Goal: Task Accomplishment & Management: Complete application form

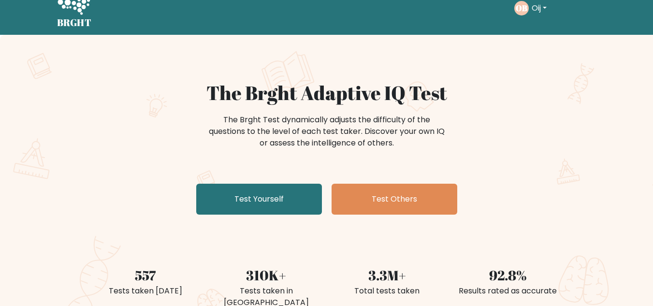
scroll to position [19, 0]
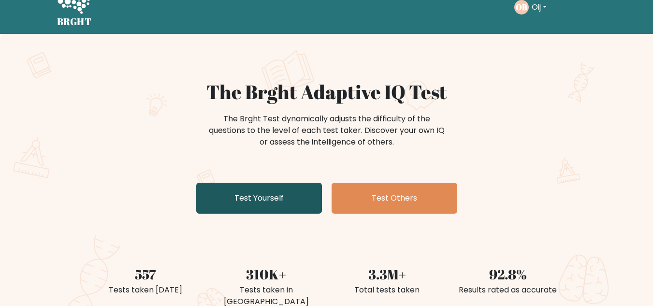
click at [268, 205] on link "Test Yourself" at bounding box center [259, 198] width 126 height 31
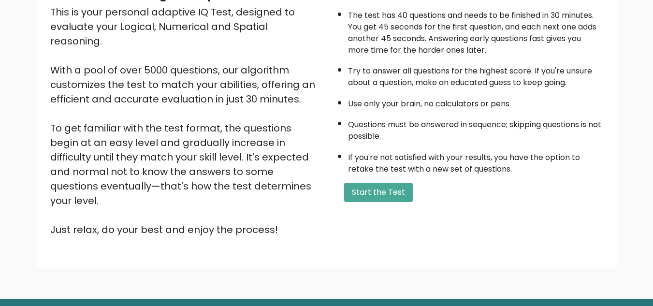
scroll to position [135, 0]
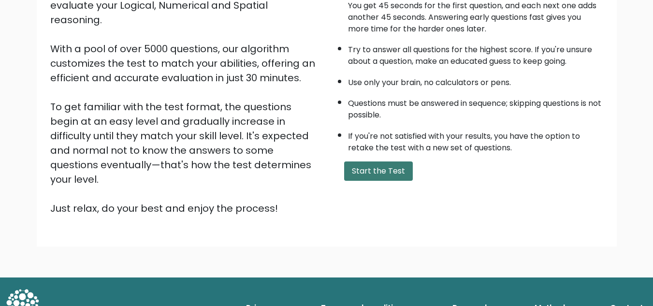
click at [390, 176] on button "Start the Test" at bounding box center [378, 170] width 69 height 19
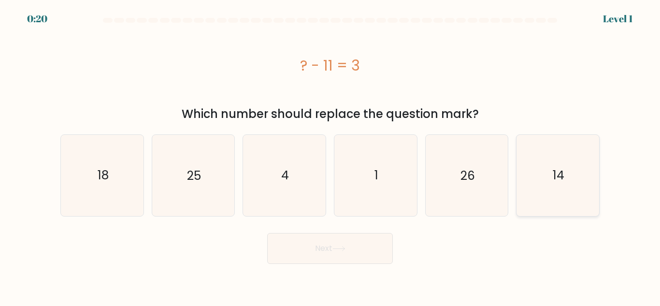
click at [554, 171] on text "14" at bounding box center [559, 175] width 12 height 17
click at [331, 156] on input "f. 14" at bounding box center [330, 154] width 0 height 2
radio input "true"
click at [300, 253] on button "Next" at bounding box center [330, 248] width 126 height 31
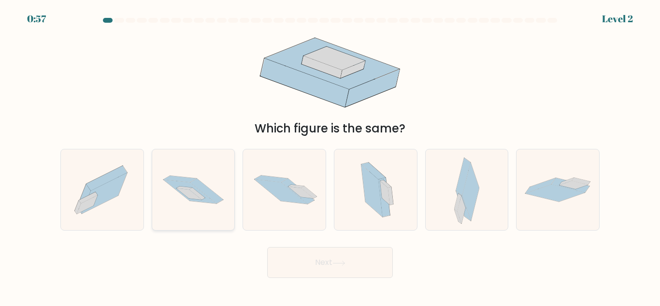
click at [213, 206] on icon at bounding box center [193, 189] width 83 height 55
click at [330, 156] on input "b." at bounding box center [330, 154] width 0 height 2
radio input "true"
click at [340, 260] on button "Next" at bounding box center [330, 262] width 126 height 31
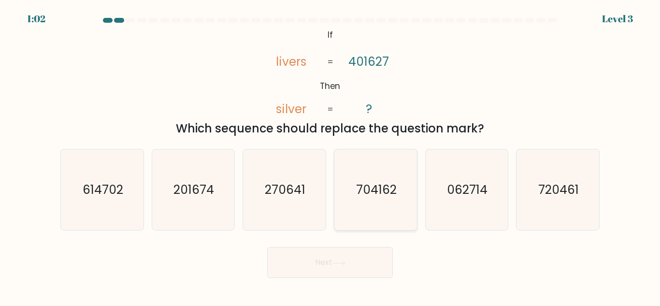
click at [402, 198] on icon "704162" at bounding box center [376, 189] width 81 height 81
click at [331, 156] on input "d. 704162" at bounding box center [330, 154] width 0 height 2
radio input "true"
click at [274, 273] on button "Next" at bounding box center [330, 262] width 126 height 31
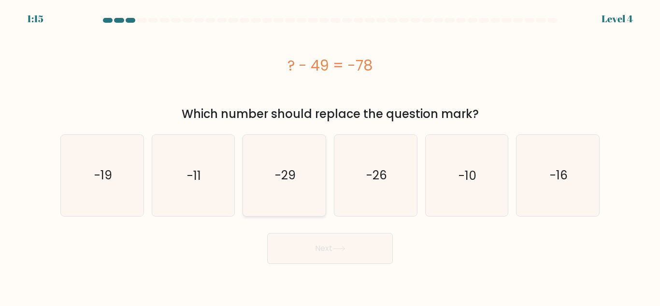
click at [288, 168] on text "-29" at bounding box center [285, 175] width 21 height 17
click at [330, 156] on input "c. -29" at bounding box center [330, 154] width 0 height 2
radio input "true"
click at [300, 253] on button "Next" at bounding box center [330, 248] width 126 height 31
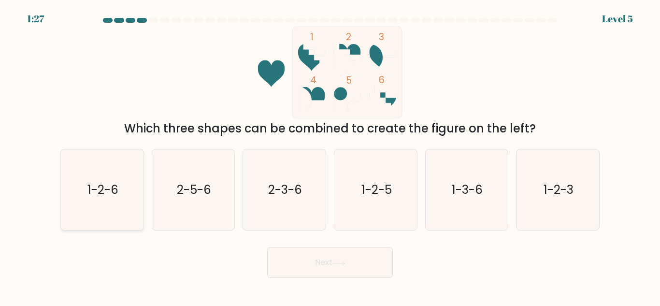
click at [86, 169] on icon "1-2-6" at bounding box center [102, 189] width 81 height 81
click at [330, 156] on input "a. 1-2-6" at bounding box center [330, 154] width 0 height 2
radio input "true"
click at [326, 271] on button "Next" at bounding box center [330, 262] width 126 height 31
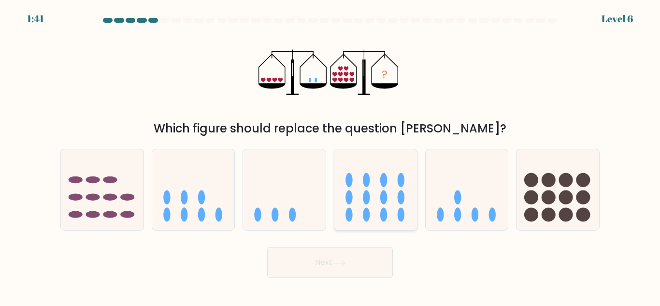
click at [363, 193] on icon at bounding box center [376, 190] width 83 height 68
click at [331, 156] on input "d." at bounding box center [330, 154] width 0 height 2
radio input "true"
click at [294, 277] on button "Next" at bounding box center [330, 262] width 126 height 31
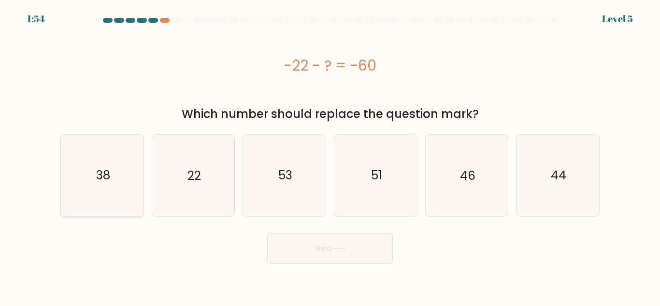
click at [95, 181] on icon "38" at bounding box center [102, 175] width 81 height 81
click at [330, 156] on input "a. 38" at bounding box center [330, 154] width 0 height 2
radio input "true"
click at [319, 259] on button "Next" at bounding box center [330, 248] width 126 height 31
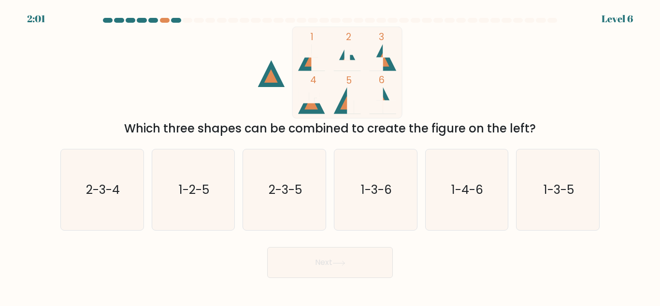
click at [330, 251] on button "Next" at bounding box center [330, 262] width 126 height 31
click at [359, 213] on icon "1-3-6" at bounding box center [376, 189] width 81 height 81
click at [331, 156] on input "d. 1-3-6" at bounding box center [330, 154] width 0 height 2
radio input "true"
click at [301, 269] on button "Next" at bounding box center [330, 262] width 126 height 31
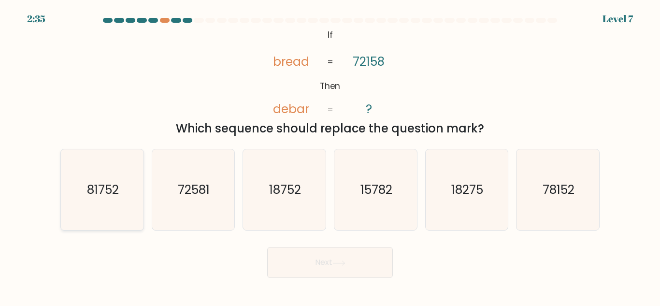
click at [119, 192] on icon "81752" at bounding box center [102, 189] width 81 height 81
click at [330, 156] on input "a. 81752" at bounding box center [330, 154] width 0 height 2
radio input "true"
click at [300, 273] on button "Next" at bounding box center [330, 262] width 126 height 31
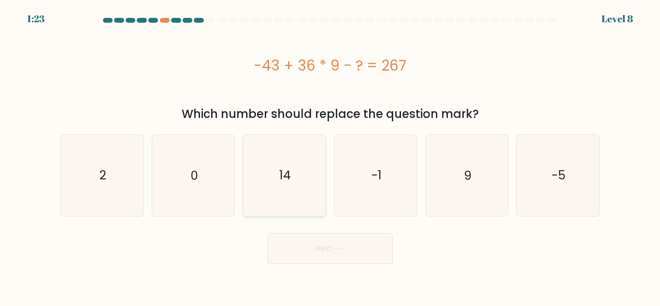
click at [274, 154] on icon "14" at bounding box center [284, 175] width 81 height 81
click at [330, 154] on input "c. 14" at bounding box center [330, 154] width 0 height 2
radio input "true"
click at [290, 238] on button "Next" at bounding box center [330, 248] width 126 height 31
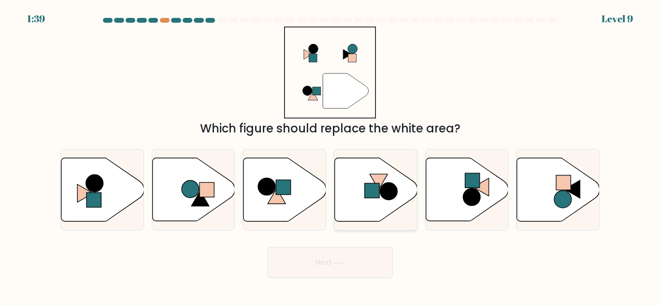
click at [363, 195] on icon at bounding box center [376, 189] width 83 height 63
click at [331, 156] on input "d." at bounding box center [330, 154] width 0 height 2
radio input "true"
click at [295, 275] on button "Next" at bounding box center [330, 262] width 126 height 31
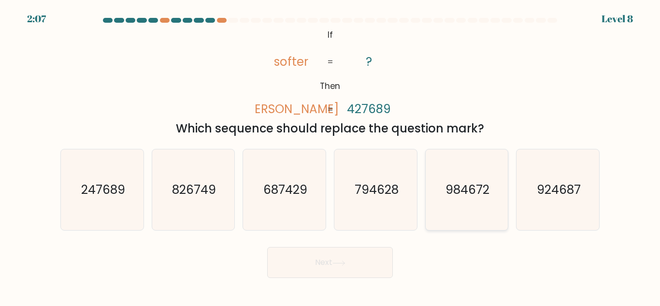
click at [486, 202] on icon "984672" at bounding box center [466, 189] width 81 height 81
click at [331, 156] on input "e. 984672" at bounding box center [330, 154] width 0 height 2
radio input "true"
click at [557, 187] on text "924687" at bounding box center [559, 189] width 44 height 17
click at [331, 156] on input "f. 924687" at bounding box center [330, 154] width 0 height 2
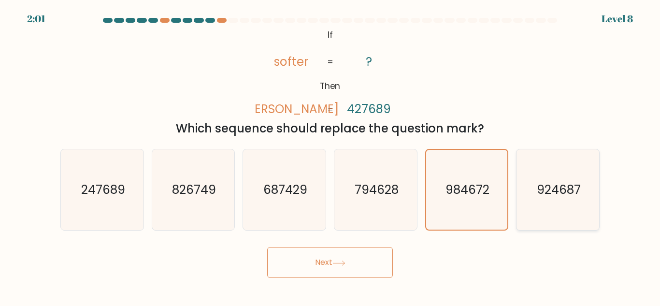
radio input "true"
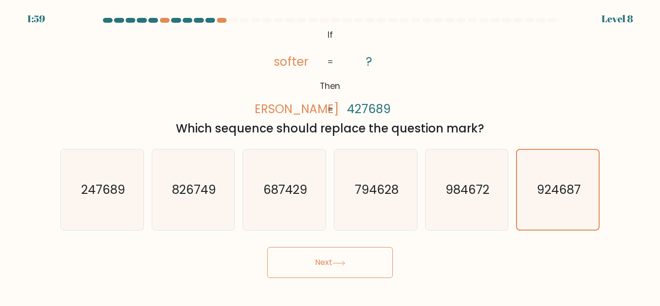
click at [279, 266] on button "Next" at bounding box center [330, 262] width 126 height 31
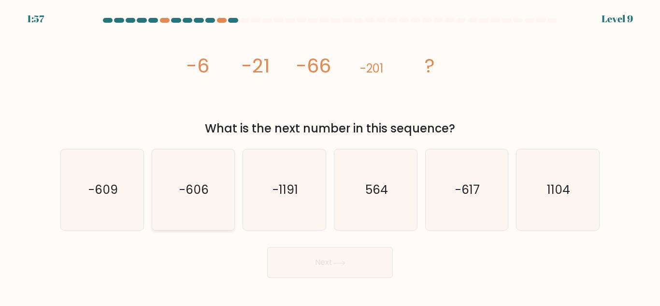
click at [198, 164] on icon "-606" at bounding box center [193, 189] width 81 height 81
click at [330, 156] on input "b. -606" at bounding box center [330, 154] width 0 height 2
radio input "true"
click at [326, 263] on button "Next" at bounding box center [330, 262] width 126 height 31
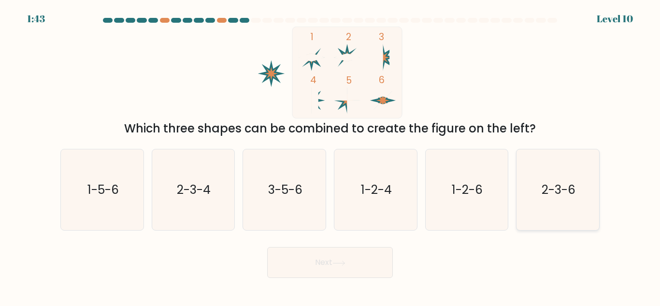
click at [581, 176] on icon "2-3-6" at bounding box center [558, 189] width 81 height 81
click at [331, 156] on input "f. 2-3-6" at bounding box center [330, 154] width 0 height 2
radio input "true"
click at [280, 273] on button "Next" at bounding box center [330, 262] width 126 height 31
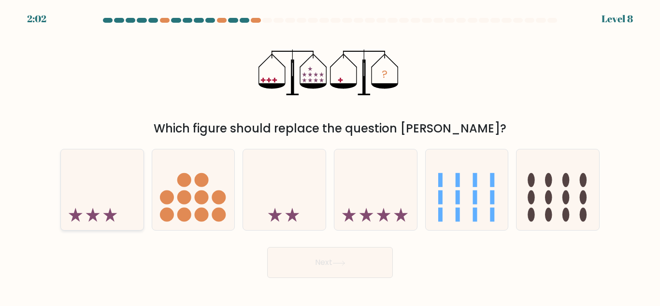
click at [132, 199] on icon at bounding box center [102, 190] width 83 height 68
click at [330, 156] on input "a." at bounding box center [330, 154] width 0 height 2
radio input "true"
click at [297, 272] on button "Next" at bounding box center [330, 262] width 126 height 31
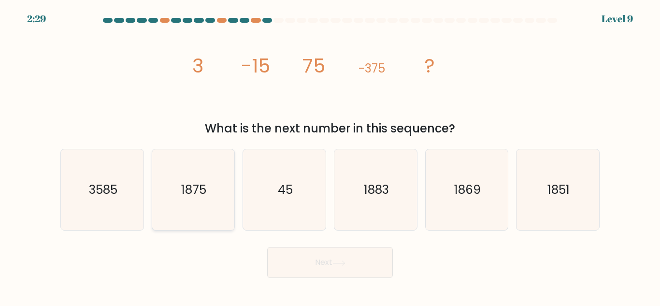
click at [169, 170] on icon "1875" at bounding box center [193, 189] width 81 height 81
click at [330, 156] on input "b. 1875" at bounding box center [330, 154] width 0 height 2
radio input "true"
click at [306, 268] on button "Next" at bounding box center [330, 262] width 126 height 31
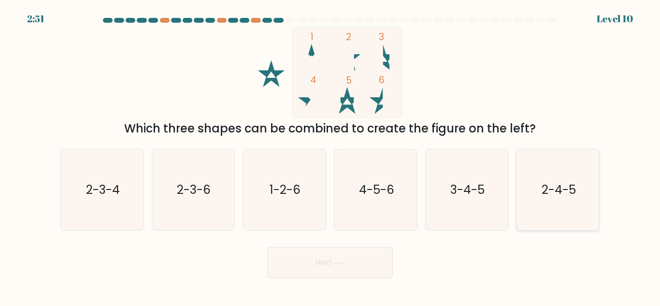
click at [546, 172] on icon "2-4-5" at bounding box center [558, 189] width 81 height 81
click at [331, 156] on input "f. 2-4-5" at bounding box center [330, 154] width 0 height 2
radio input "true"
click at [337, 259] on button "Next" at bounding box center [330, 262] width 126 height 31
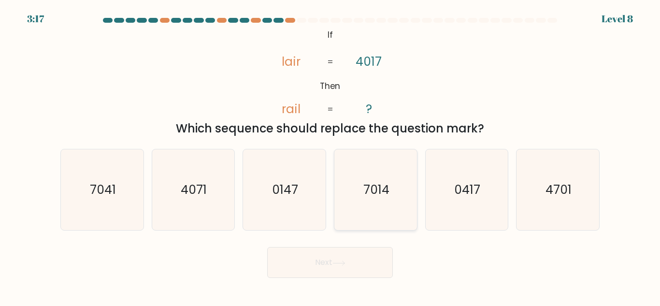
click at [361, 201] on icon "7014" at bounding box center [376, 189] width 81 height 81
click at [331, 156] on input "d. 7014" at bounding box center [330, 154] width 0 height 2
radio input "true"
click at [310, 258] on button "Next" at bounding box center [330, 262] width 126 height 31
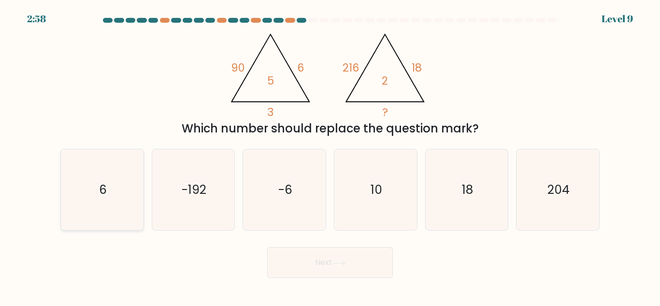
click at [117, 189] on icon "6" at bounding box center [102, 189] width 81 height 81
click at [330, 156] on input "a. 6" at bounding box center [330, 154] width 0 height 2
radio input "true"
click at [341, 261] on icon at bounding box center [339, 263] width 13 height 5
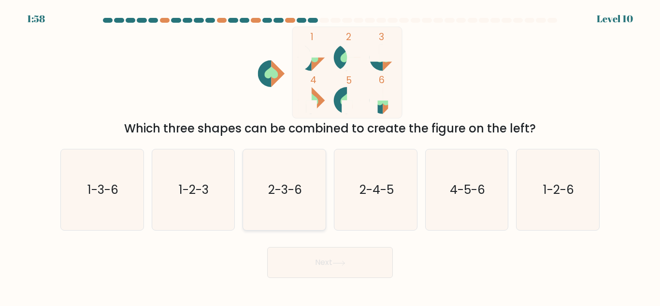
click at [272, 196] on text "2-3-6" at bounding box center [285, 189] width 34 height 17
click at [330, 156] on input "c. 2-3-6" at bounding box center [330, 154] width 0 height 2
radio input "true"
click at [326, 260] on button "Next" at bounding box center [330, 262] width 126 height 31
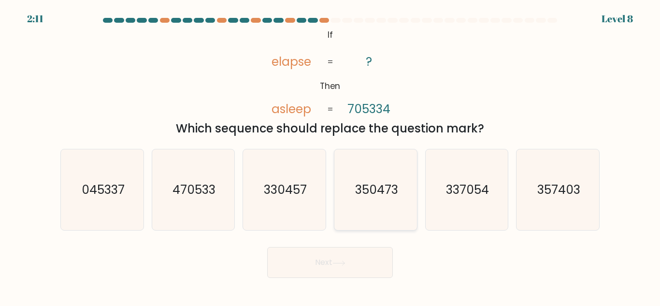
click at [405, 172] on icon "350473" at bounding box center [376, 189] width 81 height 81
click at [331, 156] on input "d. 350473" at bounding box center [330, 154] width 0 height 2
radio input "true"
click at [314, 273] on button "Next" at bounding box center [330, 262] width 126 height 31
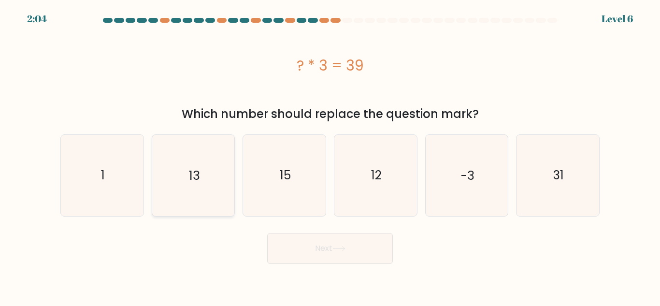
click at [167, 172] on icon "13" at bounding box center [193, 175] width 81 height 81
click at [330, 156] on input "b. 13" at bounding box center [330, 154] width 0 height 2
radio input "true"
click at [301, 244] on button "Next" at bounding box center [330, 248] width 126 height 31
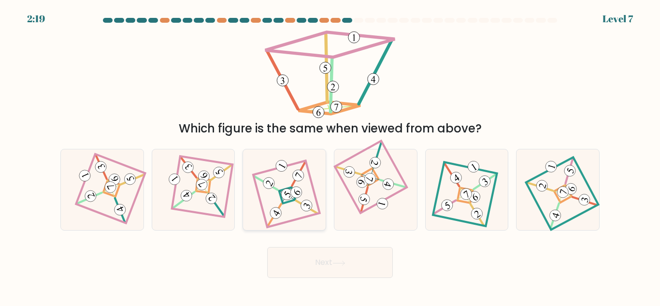
click at [262, 188] on icon at bounding box center [284, 190] width 57 height 65
click at [330, 156] on input "c." at bounding box center [330, 154] width 0 height 2
radio input "true"
click at [366, 253] on button "Next" at bounding box center [330, 262] width 126 height 31
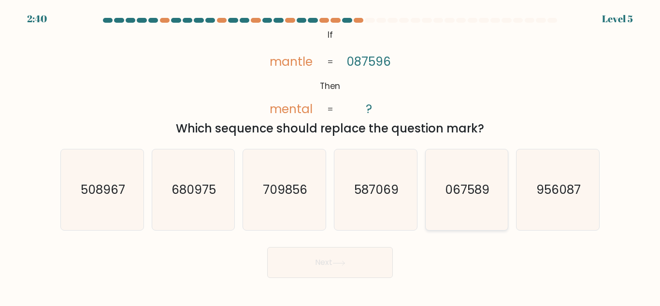
click at [485, 180] on icon "067589" at bounding box center [466, 189] width 81 height 81
click at [331, 156] on input "e. 067589" at bounding box center [330, 154] width 0 height 2
radio input "true"
click at [334, 272] on button "Next" at bounding box center [330, 262] width 126 height 31
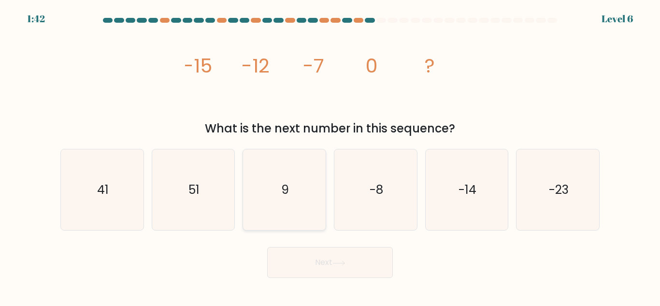
click at [281, 196] on icon "9" at bounding box center [284, 189] width 81 height 81
click at [330, 156] on input "c. 9" at bounding box center [330, 154] width 0 height 2
radio input "true"
click at [341, 258] on button "Next" at bounding box center [330, 262] width 126 height 31
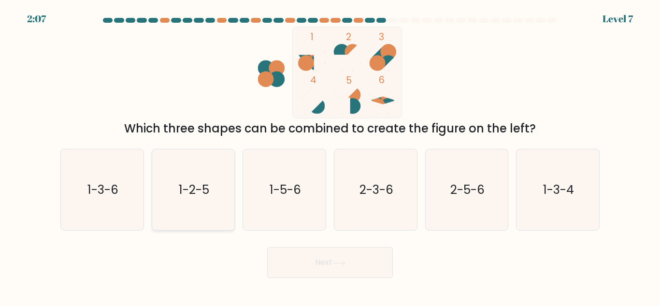
click at [203, 176] on icon "1-2-5" at bounding box center [193, 189] width 81 height 81
click at [330, 156] on input "b. 1-2-5" at bounding box center [330, 154] width 0 height 2
radio input "true"
click at [304, 250] on button "Next" at bounding box center [330, 262] width 126 height 31
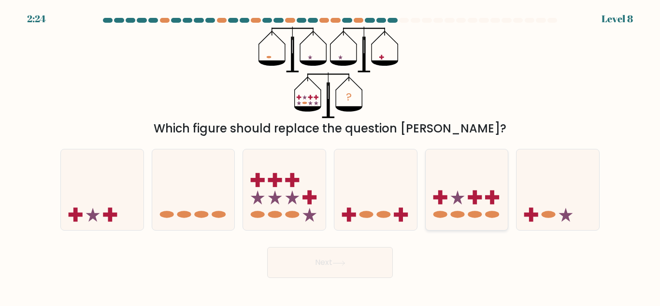
click at [450, 167] on icon at bounding box center [467, 190] width 83 height 68
click at [331, 156] on input "e." at bounding box center [330, 154] width 0 height 2
radio input "true"
click at [379, 261] on button "Next" at bounding box center [330, 262] width 126 height 31
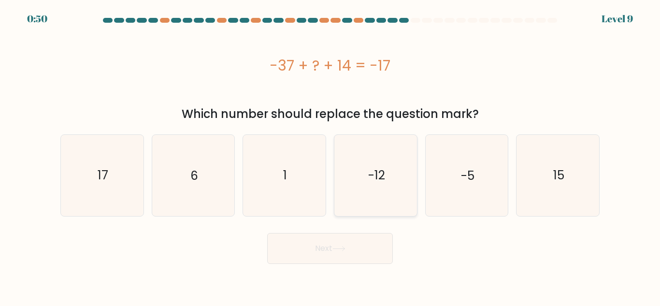
click at [395, 199] on icon "-12" at bounding box center [376, 175] width 81 height 81
click at [331, 156] on input "d. -12" at bounding box center [330, 154] width 0 height 2
radio input "true"
click at [334, 243] on button "Next" at bounding box center [330, 248] width 126 height 31
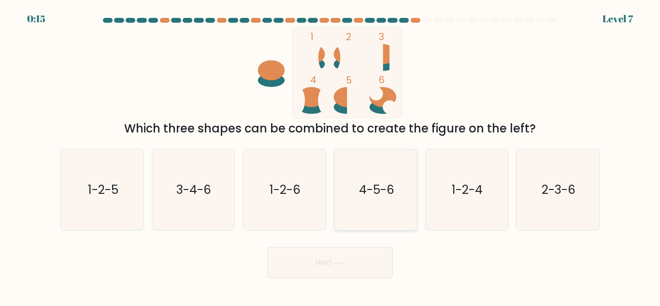
click at [367, 190] on text "4-5-6" at bounding box center [376, 189] width 35 height 17
click at [331, 156] on input "d. 4-5-6" at bounding box center [330, 154] width 0 height 2
radio input "true"
click at [287, 263] on button "Next" at bounding box center [330, 262] width 126 height 31
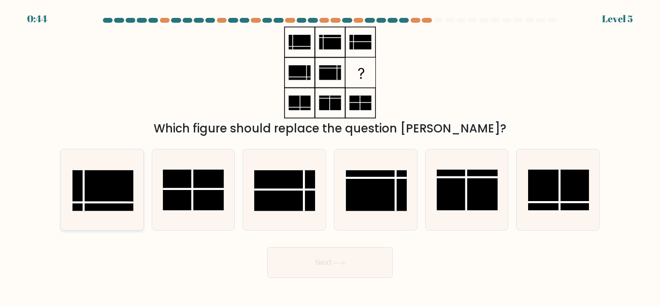
click at [94, 196] on rect at bounding box center [103, 190] width 61 height 41
click at [330, 156] on input "a." at bounding box center [330, 154] width 0 height 2
radio input "true"
click at [297, 267] on button "Next" at bounding box center [330, 262] width 126 height 31
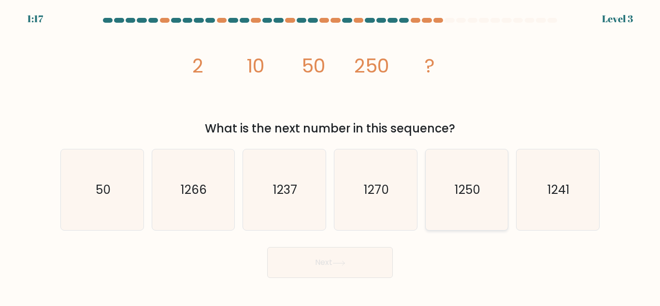
click at [458, 172] on icon "1250" at bounding box center [466, 189] width 81 height 81
click at [331, 156] on input "e. 1250" at bounding box center [330, 154] width 0 height 2
radio input "true"
click at [295, 268] on button "Next" at bounding box center [330, 262] width 126 height 31
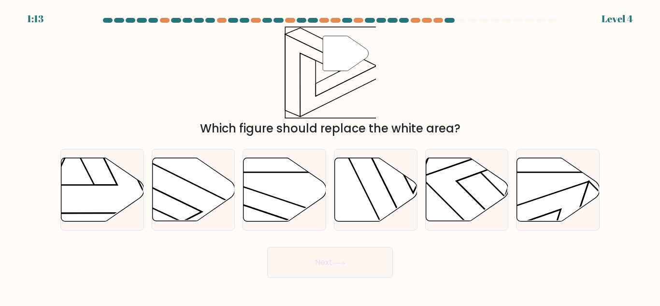
click at [295, 268] on button "Next" at bounding box center [330, 262] width 126 height 31
click at [474, 55] on div "" Which figure should replace the white area?" at bounding box center [330, 82] width 551 height 111
click at [198, 196] on icon at bounding box center [193, 189] width 83 height 63
click at [330, 156] on input "b." at bounding box center [330, 154] width 0 height 2
radio input "true"
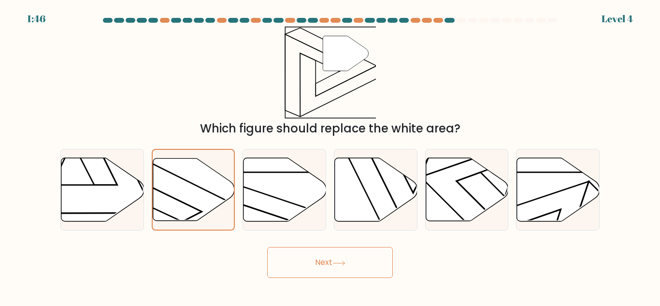
click at [318, 257] on button "Next" at bounding box center [330, 262] width 126 height 31
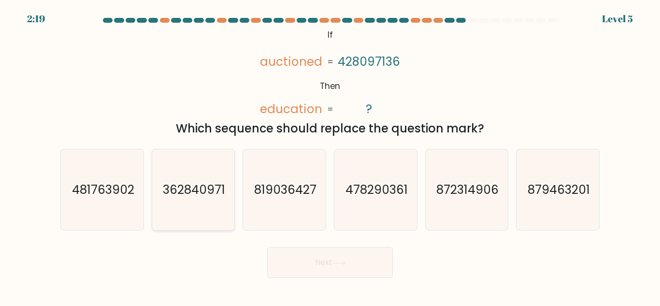
click at [211, 196] on text "362840971" at bounding box center [194, 189] width 62 height 17
click at [330, 156] on input "b. 362840971" at bounding box center [330, 154] width 0 height 2
radio input "true"
click at [318, 253] on button "Next" at bounding box center [330, 262] width 126 height 31
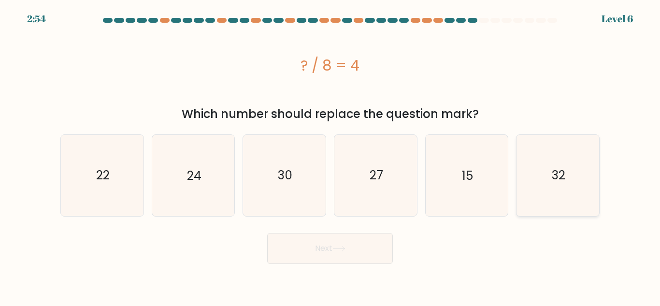
click at [531, 166] on icon "32" at bounding box center [558, 175] width 81 height 81
click at [331, 156] on input "f. 32" at bounding box center [330, 154] width 0 height 2
radio input "true"
click at [281, 239] on button "Next" at bounding box center [330, 248] width 126 height 31
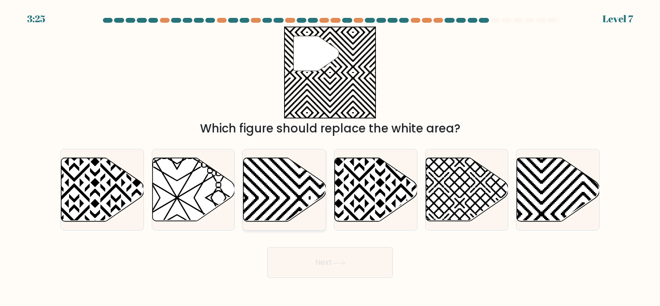
click at [301, 198] on icon at bounding box center [310, 156] width 166 height 166
click at [330, 156] on input "c." at bounding box center [330, 154] width 0 height 2
radio input "true"
click at [310, 261] on button "Next" at bounding box center [330, 262] width 126 height 31
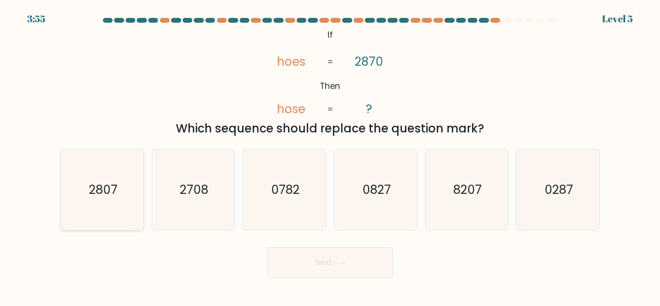
click at [126, 190] on icon "2807" at bounding box center [102, 189] width 81 height 81
click at [330, 156] on input "a. 2807" at bounding box center [330, 154] width 0 height 2
radio input "true"
click at [359, 268] on button "Next" at bounding box center [330, 262] width 126 height 31
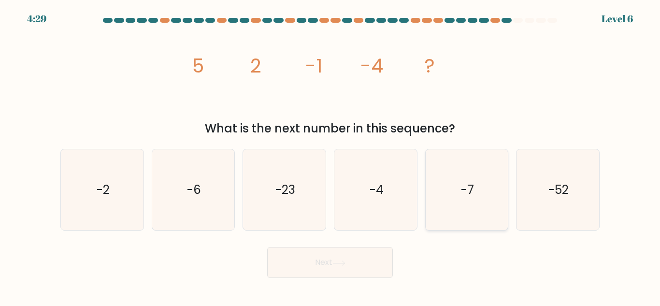
click at [475, 203] on icon "-7" at bounding box center [466, 189] width 81 height 81
click at [331, 156] on input "e. -7" at bounding box center [330, 154] width 0 height 2
radio input "true"
click at [289, 263] on button "Next" at bounding box center [330, 262] width 126 height 31
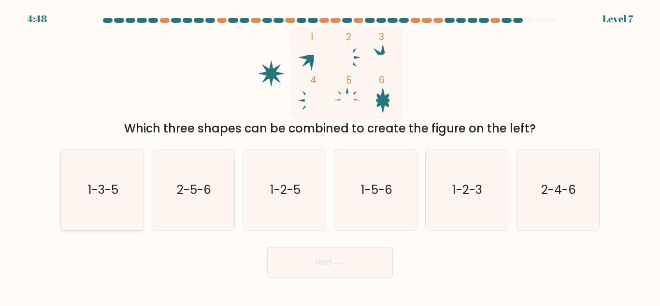
click at [135, 177] on icon "1-3-5" at bounding box center [102, 189] width 81 height 81
click at [330, 156] on input "a. 1-3-5" at bounding box center [330, 154] width 0 height 2
radio input "true"
click at [357, 260] on button "Next" at bounding box center [330, 262] width 126 height 31
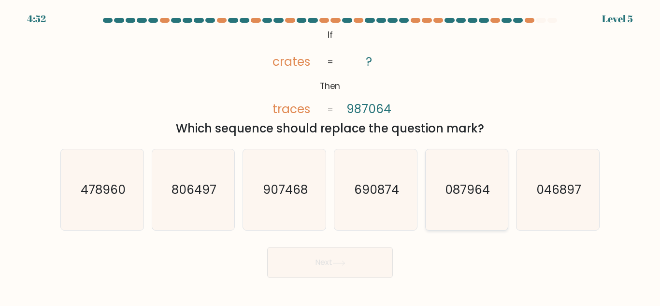
click at [465, 173] on icon "087964" at bounding box center [466, 189] width 81 height 81
click at [331, 156] on input "e. 087964" at bounding box center [330, 154] width 0 height 2
radio input "true"
click at [302, 265] on button "Next" at bounding box center [330, 262] width 126 height 31
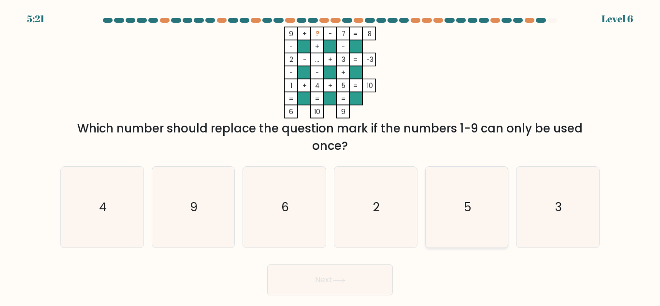
click at [428, 232] on icon "5" at bounding box center [466, 207] width 81 height 81
click at [331, 156] on input "e. 5" at bounding box center [330, 154] width 0 height 2
radio input "true"
click at [317, 280] on button "Next" at bounding box center [330, 279] width 126 height 31
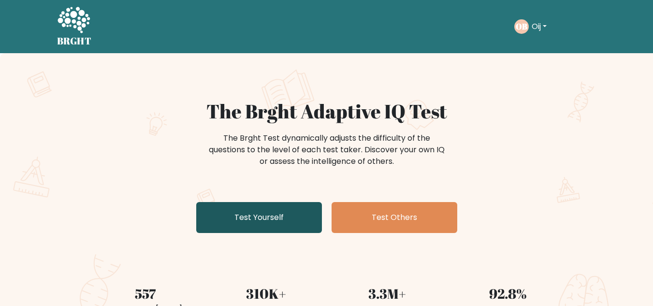
click at [226, 217] on link "Test Yourself" at bounding box center [259, 217] width 126 height 31
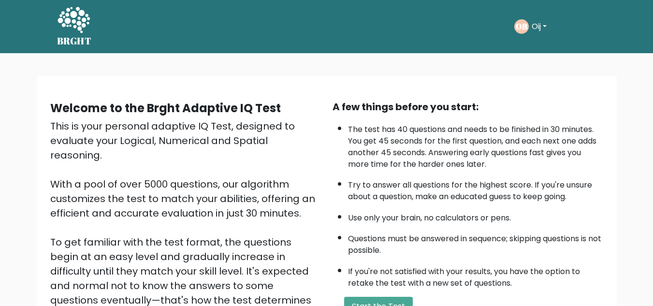
scroll to position [137, 0]
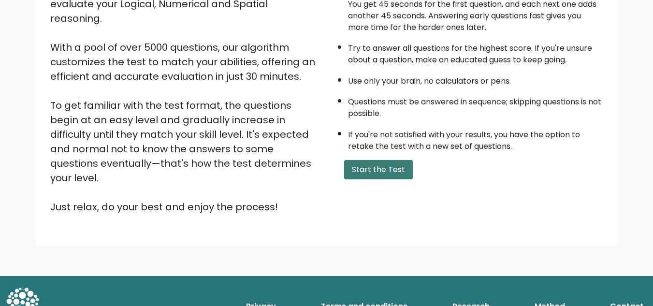
click at [369, 176] on button "Start the Test" at bounding box center [378, 169] width 69 height 19
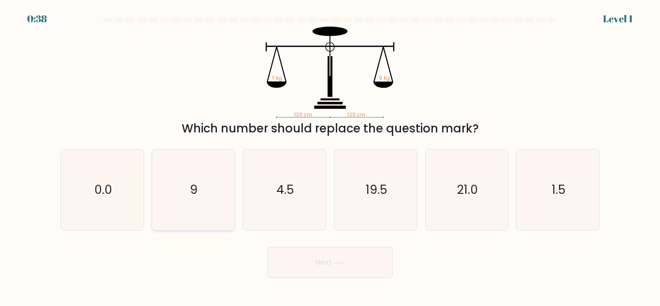
click at [183, 207] on icon "9" at bounding box center [193, 189] width 81 height 81
click at [330, 156] on input "b. 9" at bounding box center [330, 154] width 0 height 2
radio input "true"
click at [312, 257] on button "Next" at bounding box center [330, 262] width 126 height 31
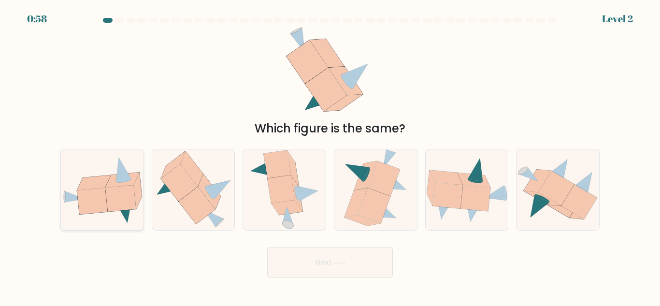
click at [104, 171] on icon at bounding box center [102, 189] width 83 height 67
click at [330, 156] on input "a." at bounding box center [330, 154] width 0 height 2
radio input "true"
click at [334, 266] on button "Next" at bounding box center [330, 262] width 126 height 31
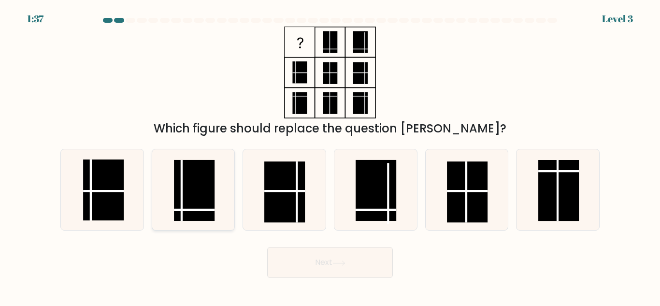
click at [189, 201] on rect at bounding box center [195, 190] width 41 height 61
click at [330, 156] on input "b." at bounding box center [330, 154] width 0 height 2
radio input "true"
click at [300, 253] on button "Next" at bounding box center [330, 262] width 126 height 31
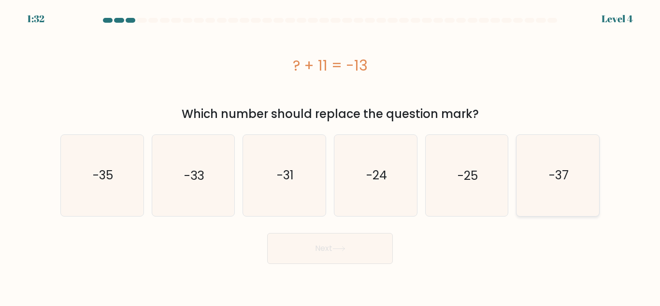
click at [543, 189] on icon "-37" at bounding box center [558, 175] width 81 height 81
click at [331, 156] on input "f. -37" at bounding box center [330, 154] width 0 height 2
radio input "true"
click at [486, 194] on icon "-25" at bounding box center [466, 175] width 81 height 81
click at [331, 156] on input "e. -25" at bounding box center [330, 154] width 0 height 2
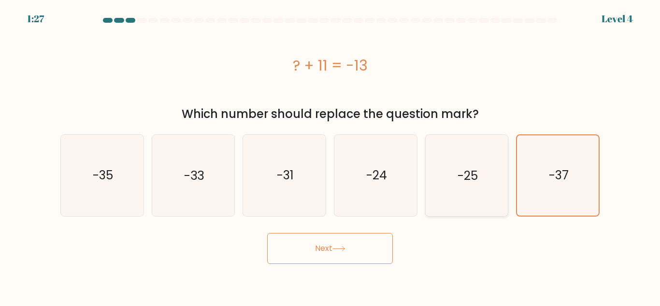
radio input "true"
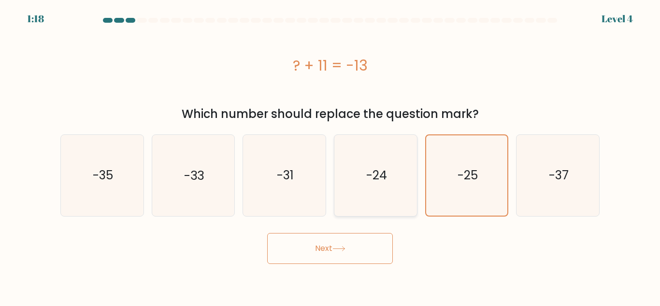
click at [409, 188] on icon "-24" at bounding box center [376, 175] width 81 height 81
click at [331, 156] on input "d. -24" at bounding box center [330, 154] width 0 height 2
radio input "true"
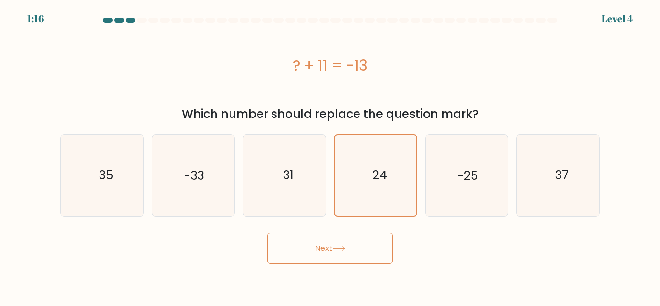
click at [346, 249] on icon at bounding box center [339, 248] width 13 height 5
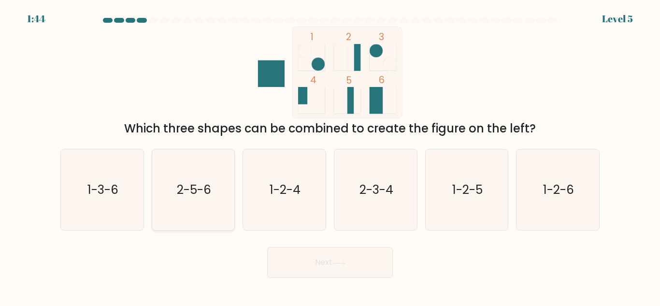
click at [212, 204] on icon "2-5-6" at bounding box center [193, 189] width 81 height 81
click at [330, 156] on input "b. 2-5-6" at bounding box center [330, 154] width 0 height 2
radio input "true"
click at [333, 261] on button "Next" at bounding box center [330, 262] width 126 height 31
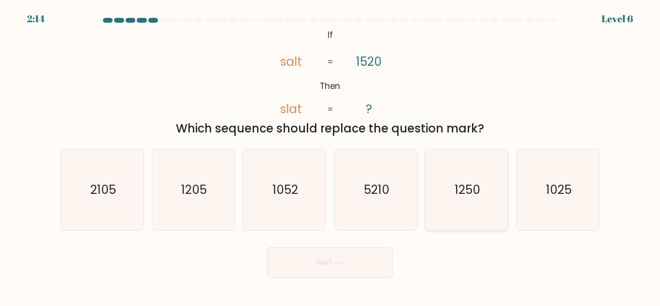
click at [473, 188] on text "1250" at bounding box center [468, 189] width 26 height 17
click at [331, 156] on input "e. 1250" at bounding box center [330, 154] width 0 height 2
radio input "true"
click at [345, 271] on button "Next" at bounding box center [330, 262] width 126 height 31
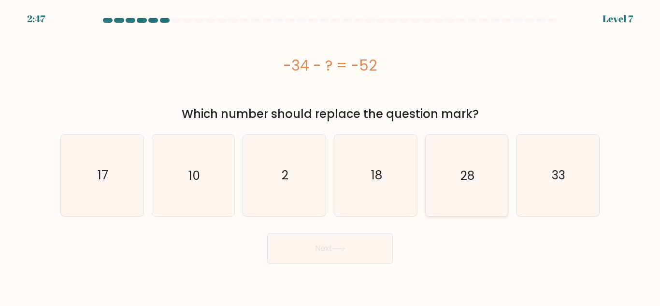
click at [437, 190] on icon "28" at bounding box center [466, 175] width 81 height 81
click at [331, 156] on input "e. 28" at bounding box center [330, 154] width 0 height 2
radio input "true"
click at [367, 235] on button "Next" at bounding box center [330, 248] width 126 height 31
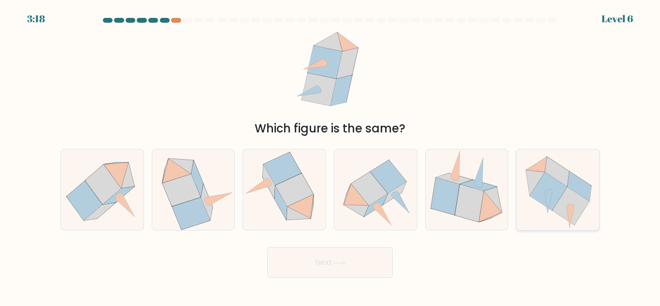
click at [548, 200] on icon at bounding box center [549, 202] width 8 height 22
click at [331, 156] on input "f." at bounding box center [330, 154] width 0 height 2
radio input "true"
click at [358, 267] on button "Next" at bounding box center [330, 262] width 126 height 31
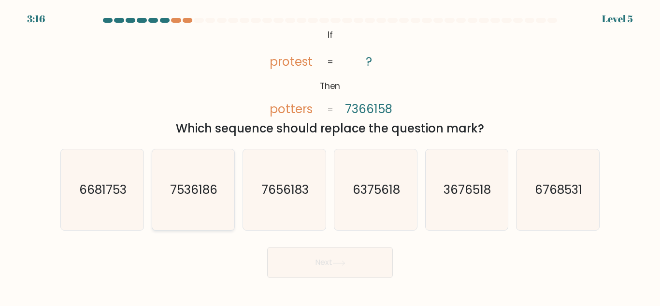
click at [193, 215] on icon "7536186" at bounding box center [193, 189] width 81 height 81
click at [330, 156] on input "b. 7536186" at bounding box center [330, 154] width 0 height 2
radio input "true"
click at [291, 250] on button "Next" at bounding box center [330, 262] width 126 height 31
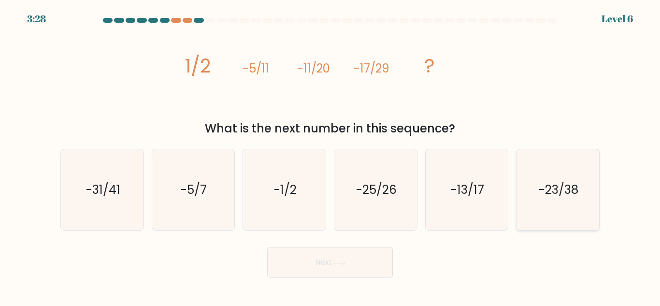
click at [539, 193] on text "-23/38" at bounding box center [559, 189] width 40 height 17
click at [331, 156] on input "f. -23/38" at bounding box center [330, 154] width 0 height 2
radio input "true"
click at [346, 261] on icon at bounding box center [339, 263] width 13 height 5
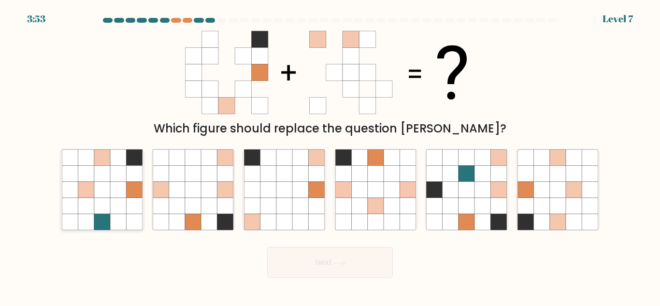
click at [133, 181] on icon at bounding box center [134, 174] width 16 height 16
click at [330, 156] on input "a." at bounding box center [330, 154] width 0 height 2
radio input "true"
click at [298, 265] on button "Next" at bounding box center [330, 262] width 126 height 31
click at [529, 213] on icon at bounding box center [526, 206] width 16 height 16
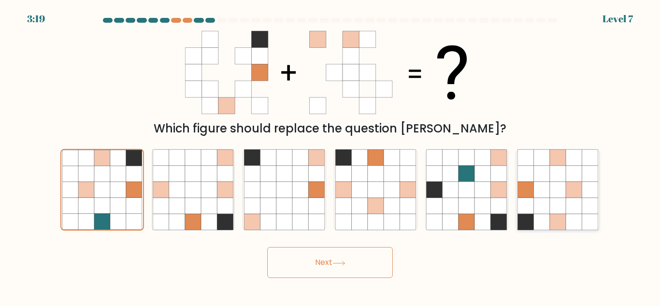
click at [331, 156] on input "f." at bounding box center [330, 154] width 0 height 2
radio input "true"
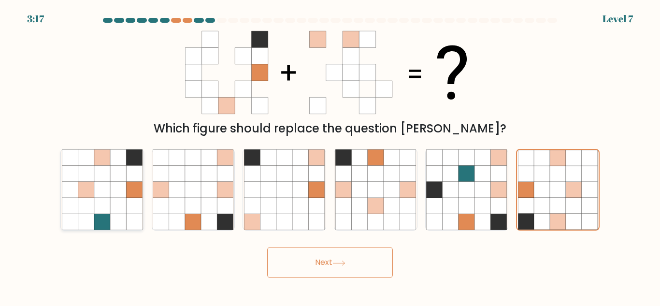
click at [136, 204] on icon at bounding box center [134, 206] width 16 height 16
click at [330, 156] on input "a." at bounding box center [330, 154] width 0 height 2
radio input "true"
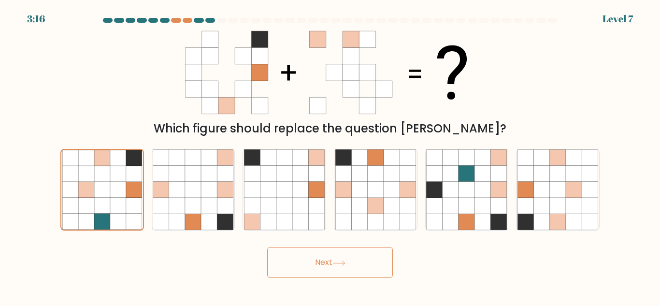
click at [316, 279] on body "3:16 Level 7" at bounding box center [330, 153] width 660 height 306
click at [557, 166] on icon at bounding box center [558, 174] width 16 height 16
click at [331, 156] on input "f." at bounding box center [330, 154] width 0 height 2
radio input "true"
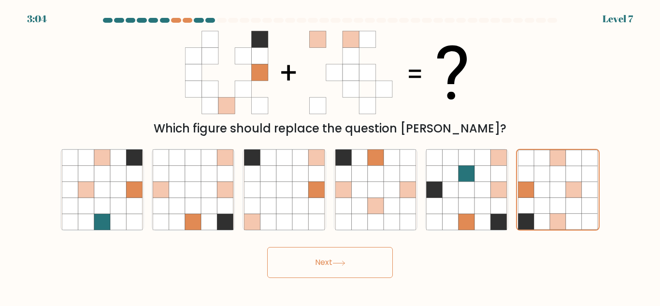
click at [330, 267] on button "Next" at bounding box center [330, 262] width 126 height 31
click at [325, 268] on button "Next" at bounding box center [330, 262] width 126 height 31
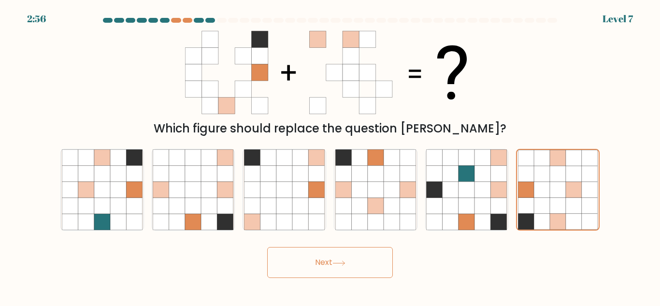
click at [325, 268] on button "Next" at bounding box center [330, 262] width 126 height 31
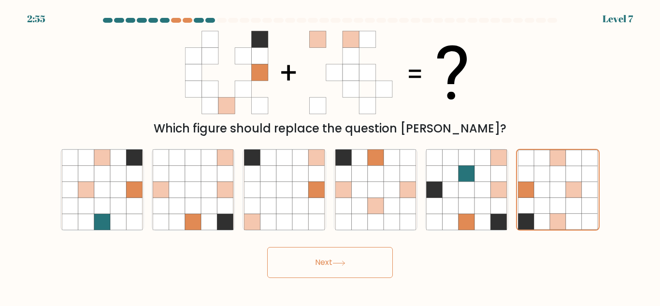
click at [325, 268] on button "Next" at bounding box center [330, 262] width 126 height 31
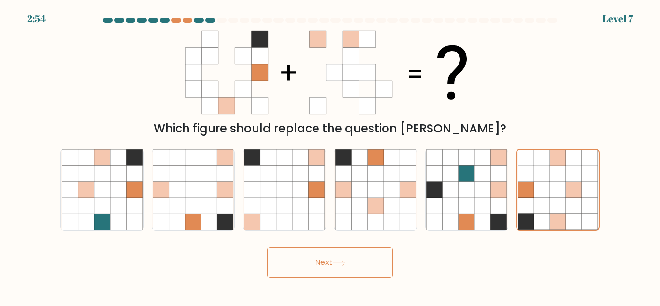
click at [325, 268] on button "Next" at bounding box center [330, 262] width 126 height 31
click at [469, 203] on icon at bounding box center [467, 206] width 16 height 16
click at [331, 156] on input "e." at bounding box center [330, 154] width 0 height 2
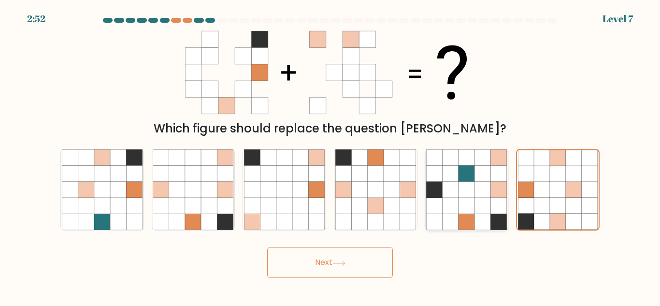
radio input "true"
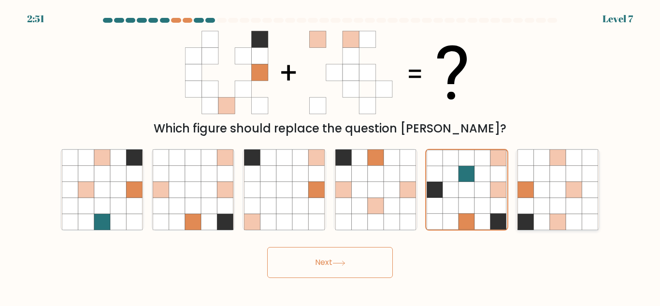
click at [548, 183] on icon at bounding box center [542, 190] width 16 height 16
click at [331, 156] on input "f." at bounding box center [330, 154] width 0 height 2
radio input "true"
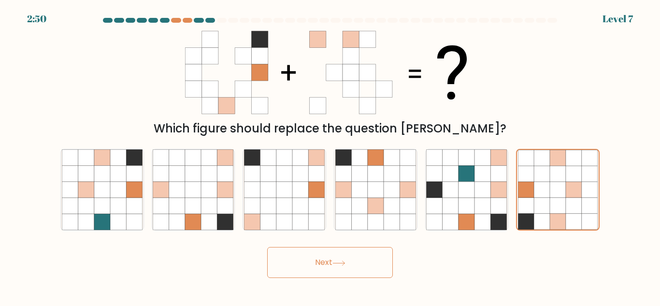
click at [352, 262] on button "Next" at bounding box center [330, 262] width 126 height 31
drag, startPoint x: 352, startPoint y: 262, endPoint x: 329, endPoint y: 262, distance: 22.7
click at [329, 262] on button "Next" at bounding box center [330, 262] width 126 height 31
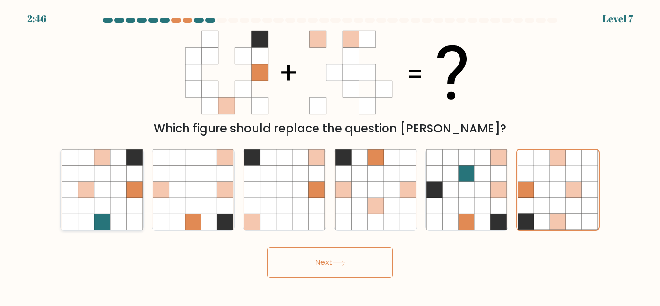
click at [132, 214] on icon at bounding box center [134, 222] width 16 height 16
click at [330, 156] on input "a." at bounding box center [330, 154] width 0 height 2
radio input "true"
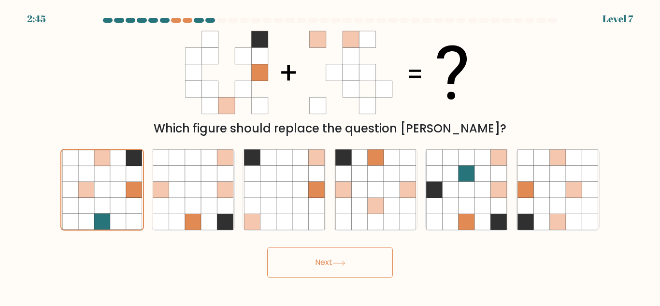
click at [298, 278] on button "Next" at bounding box center [330, 262] width 126 height 31
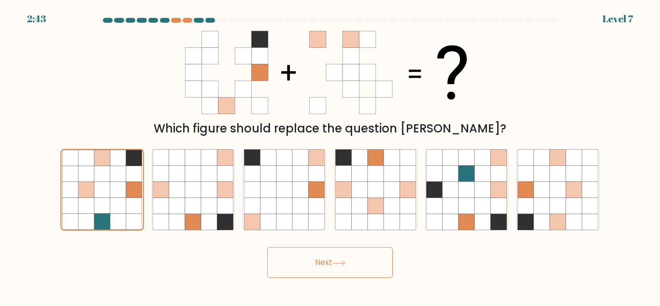
click at [298, 278] on button "Next" at bounding box center [330, 262] width 126 height 31
click at [318, 255] on button "Next" at bounding box center [330, 262] width 126 height 31
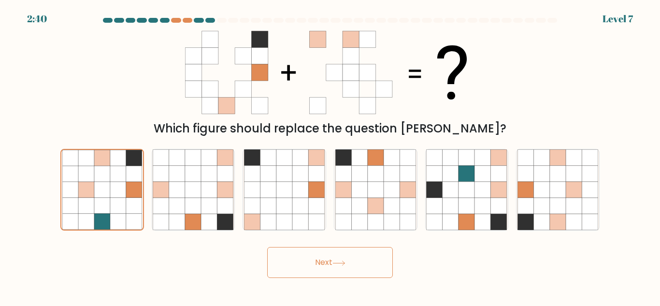
click at [318, 255] on button "Next" at bounding box center [330, 262] width 126 height 31
click at [373, 235] on form at bounding box center [330, 148] width 660 height 260
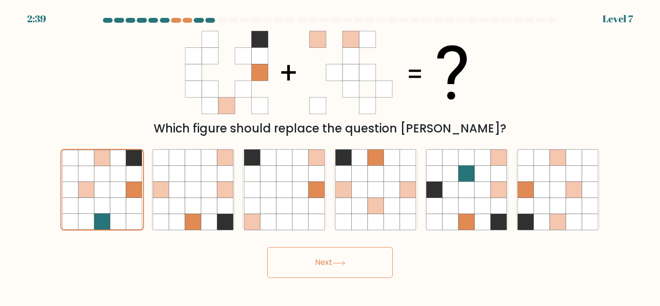
click at [373, 235] on form at bounding box center [330, 148] width 660 height 260
click at [339, 261] on icon at bounding box center [339, 263] width 13 height 5
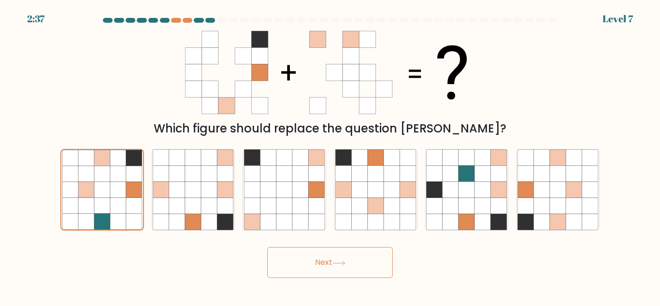
click at [339, 261] on icon at bounding box center [339, 263] width 13 height 5
drag, startPoint x: 338, startPoint y: 262, endPoint x: 616, endPoint y: 18, distance: 369.0
click at [616, 18] on form at bounding box center [330, 148] width 660 height 260
